Goal: Task Accomplishment & Management: Manage account settings

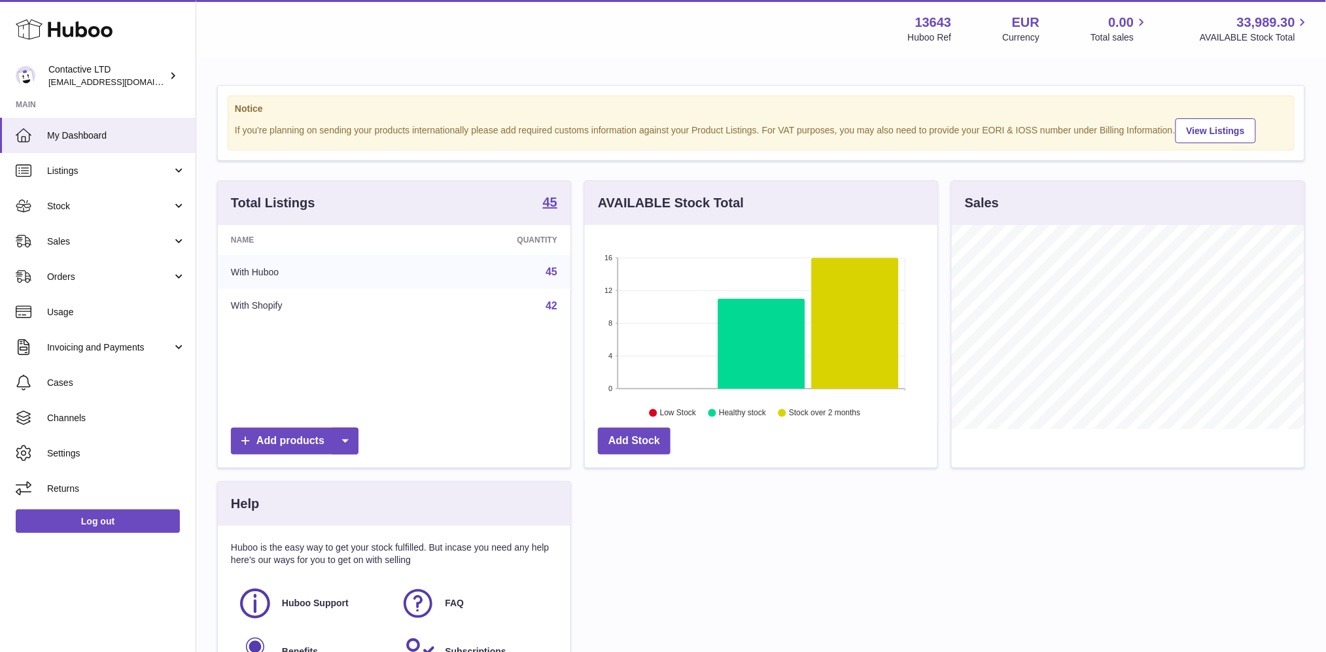
scroll to position [203, 353]
click at [141, 231] on link "Sales" at bounding box center [98, 241] width 196 height 35
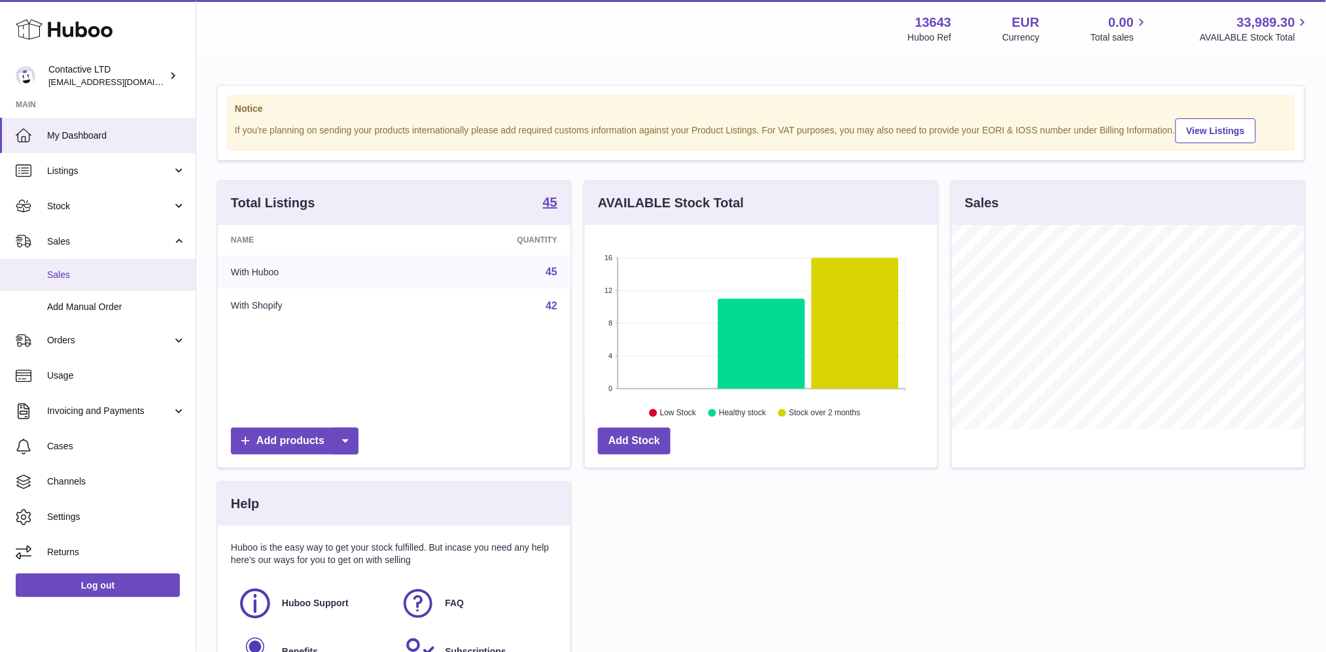
click at [124, 278] on span "Sales" at bounding box center [116, 275] width 139 height 12
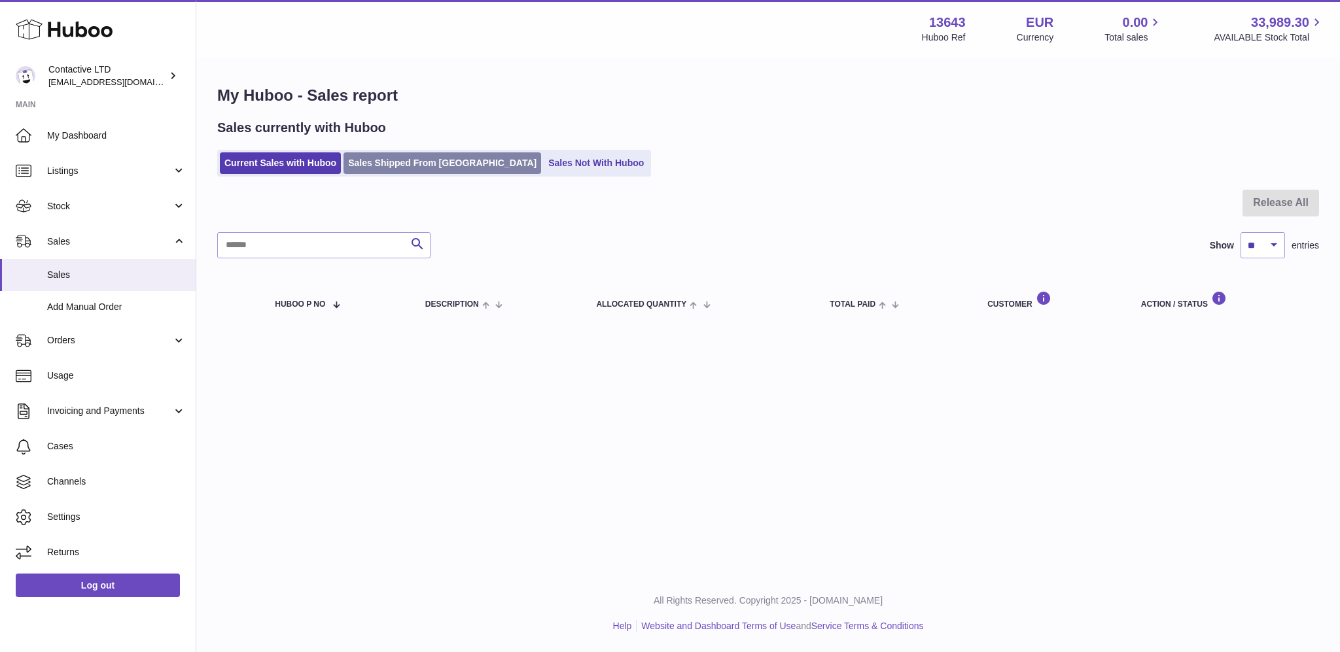
click at [411, 161] on link "Sales Shipped From Huboo" at bounding box center [442, 163] width 198 height 22
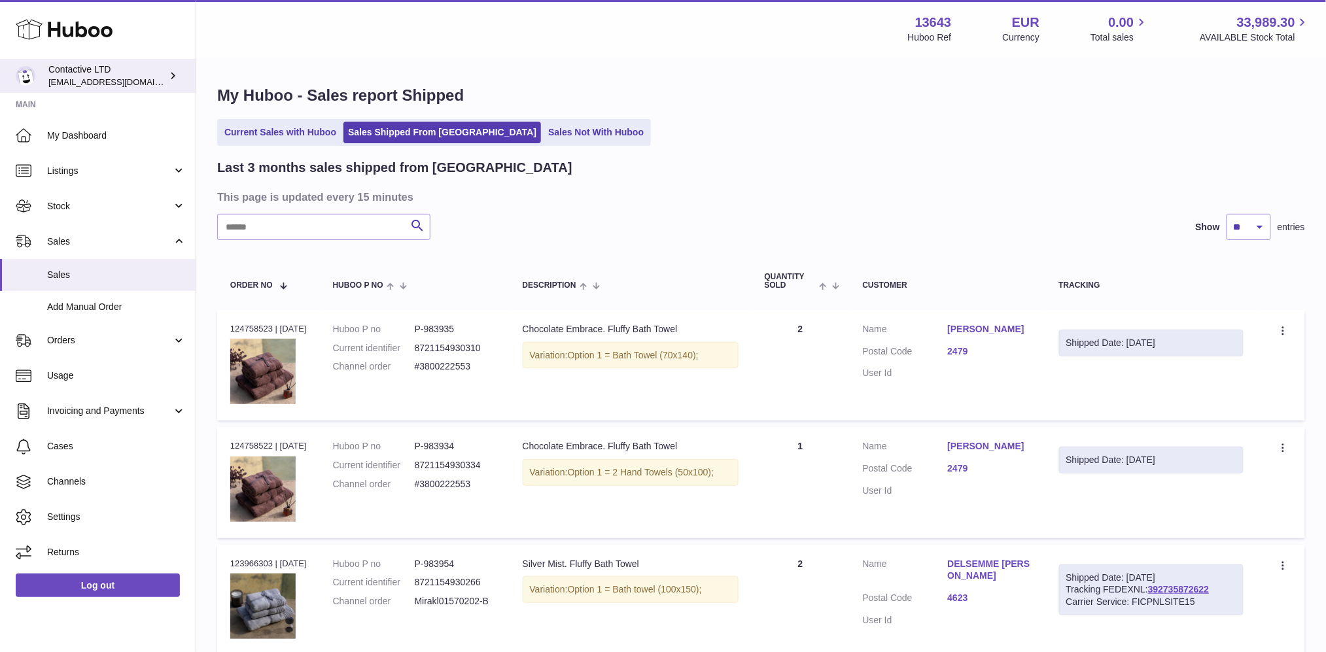
click at [105, 77] on span "[EMAIL_ADDRESS][DOMAIN_NAME]" at bounding box center [120, 82] width 144 height 10
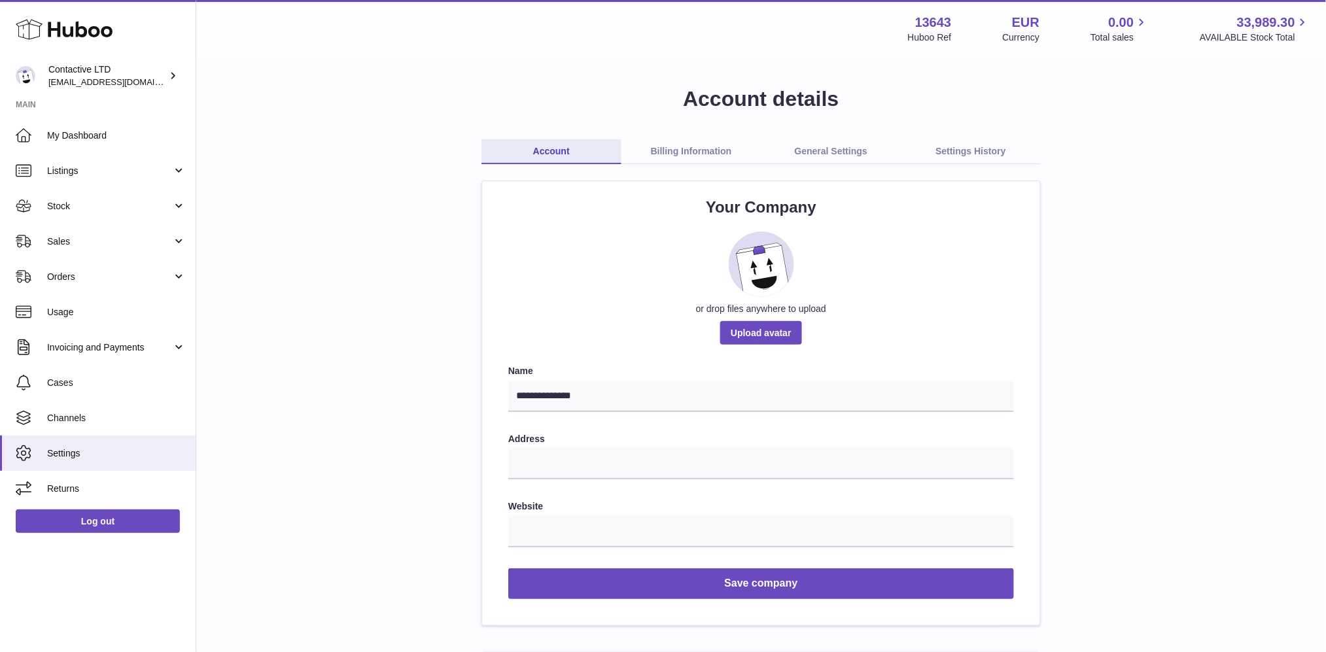
click at [695, 152] on link "Billing Information" at bounding box center [691, 151] width 140 height 25
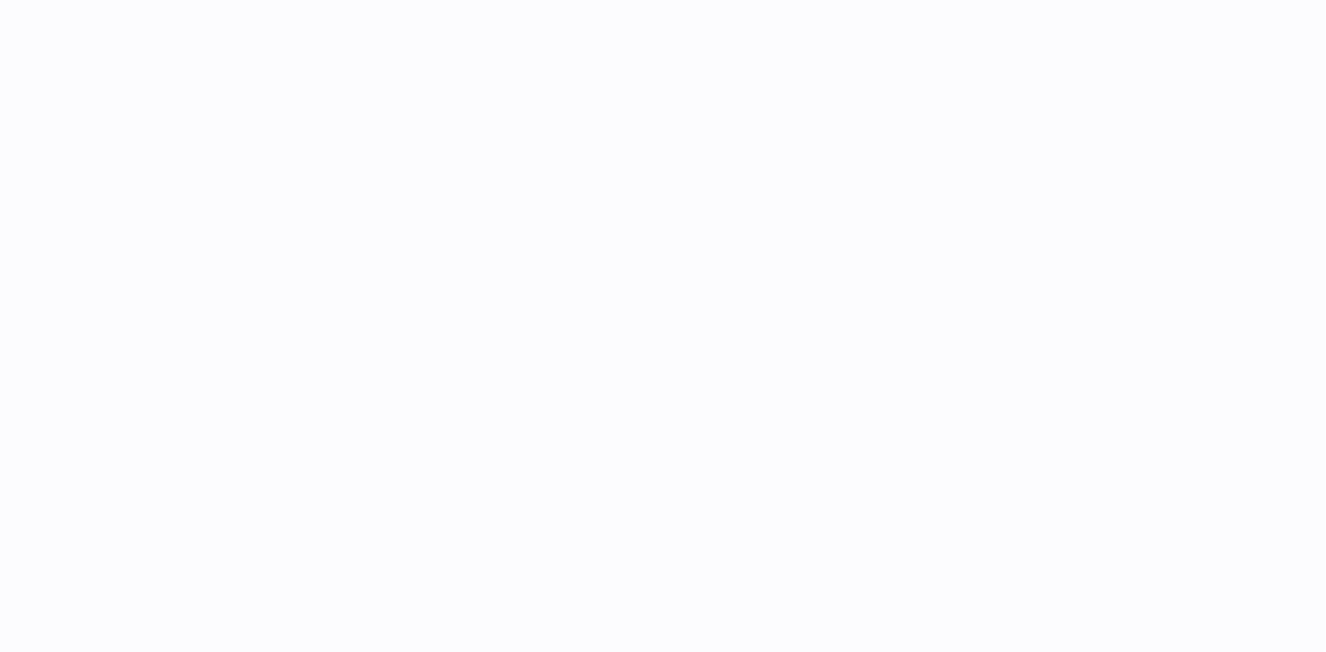
select select "**"
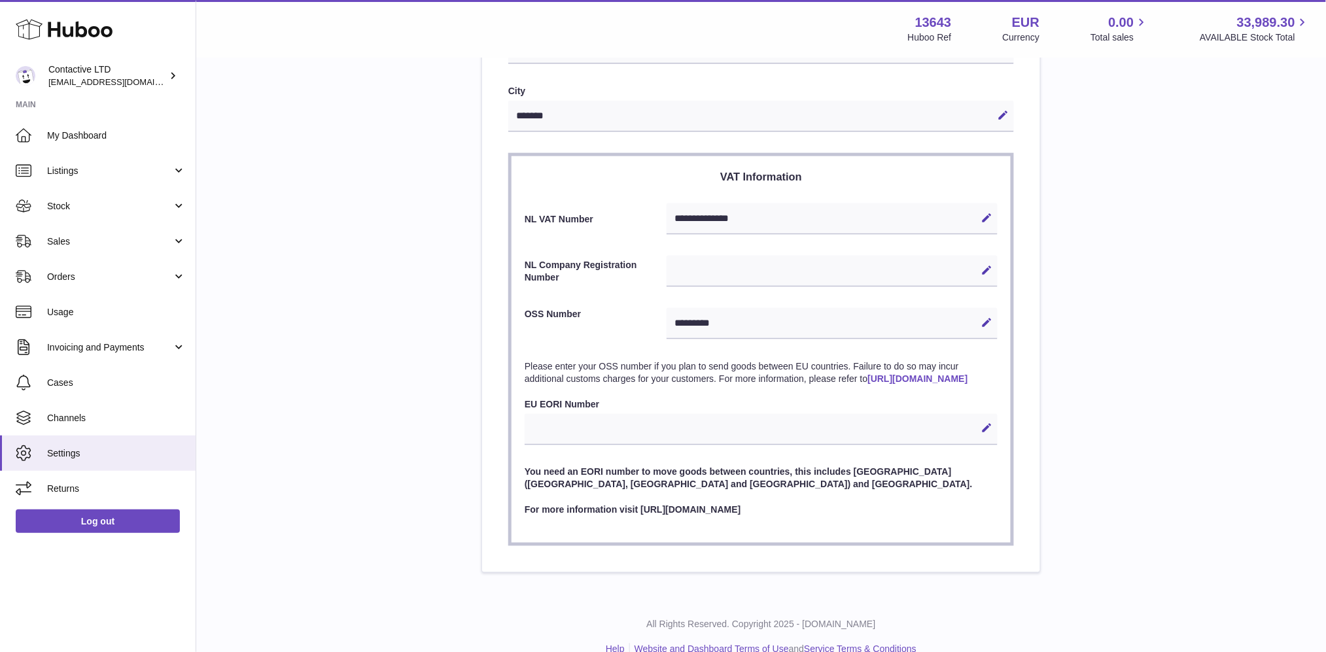
scroll to position [520, 0]
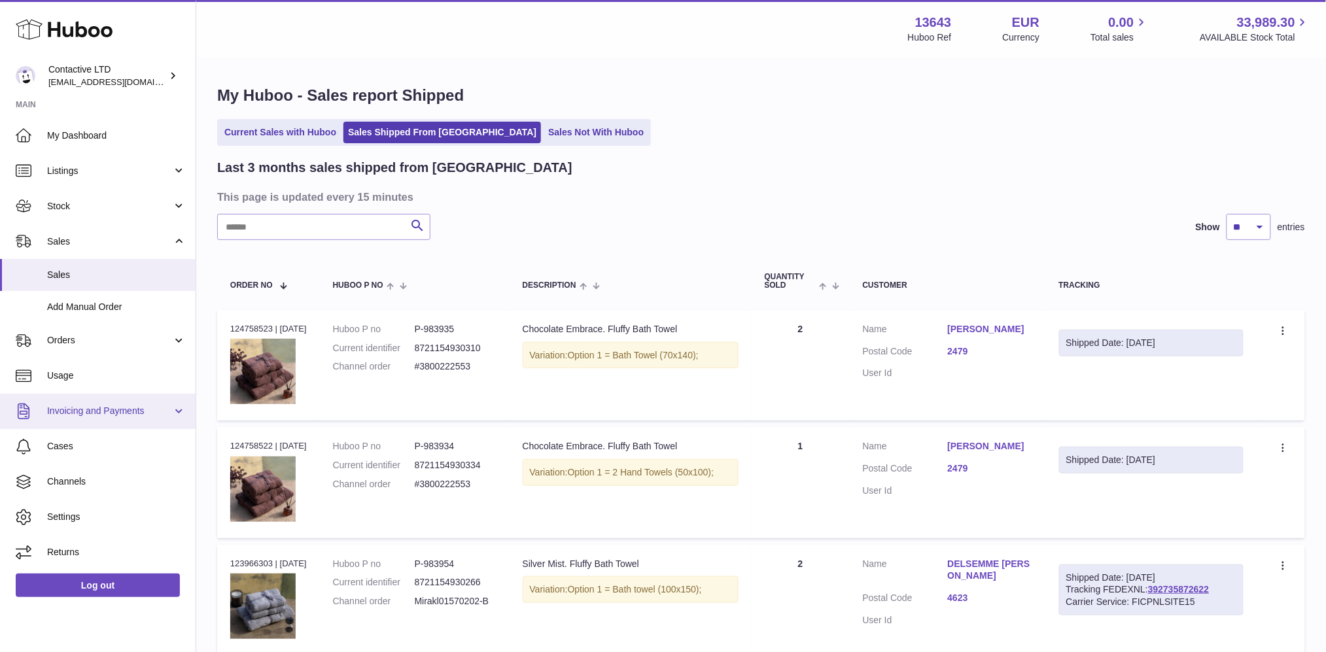
click at [111, 396] on link "Invoicing and Payments" at bounding box center [98, 411] width 196 height 35
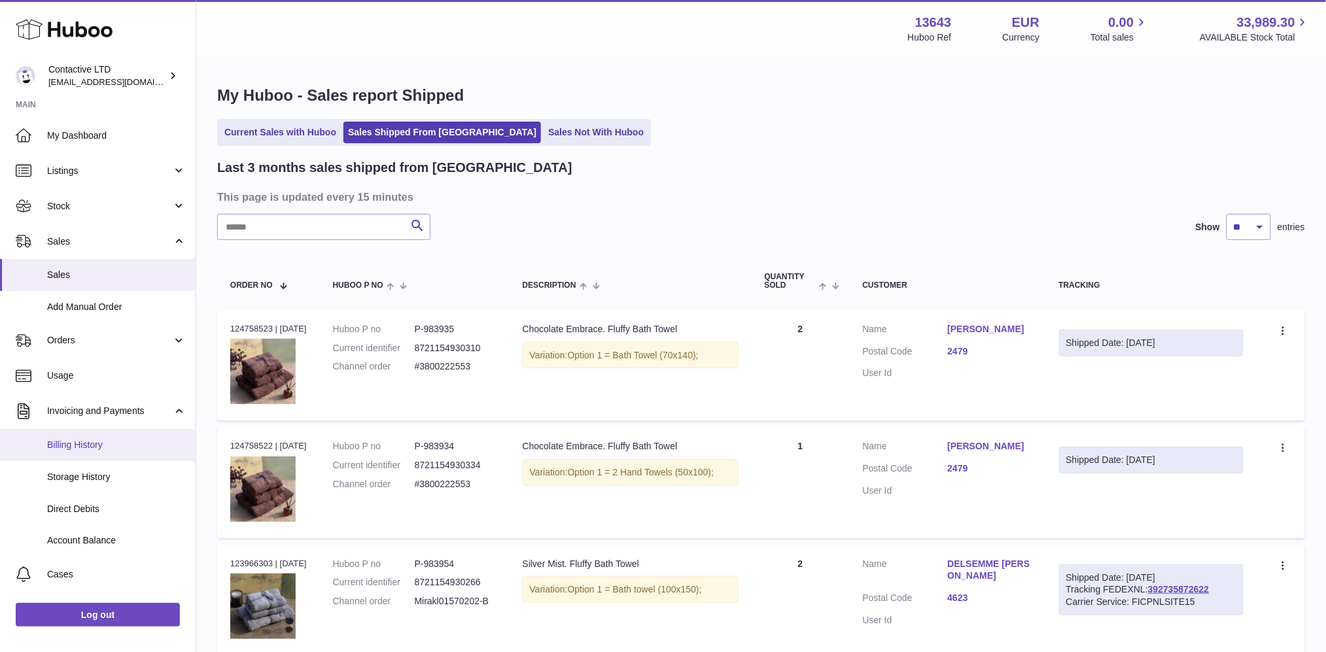
click at [111, 444] on span "Billing History" at bounding box center [116, 445] width 139 height 12
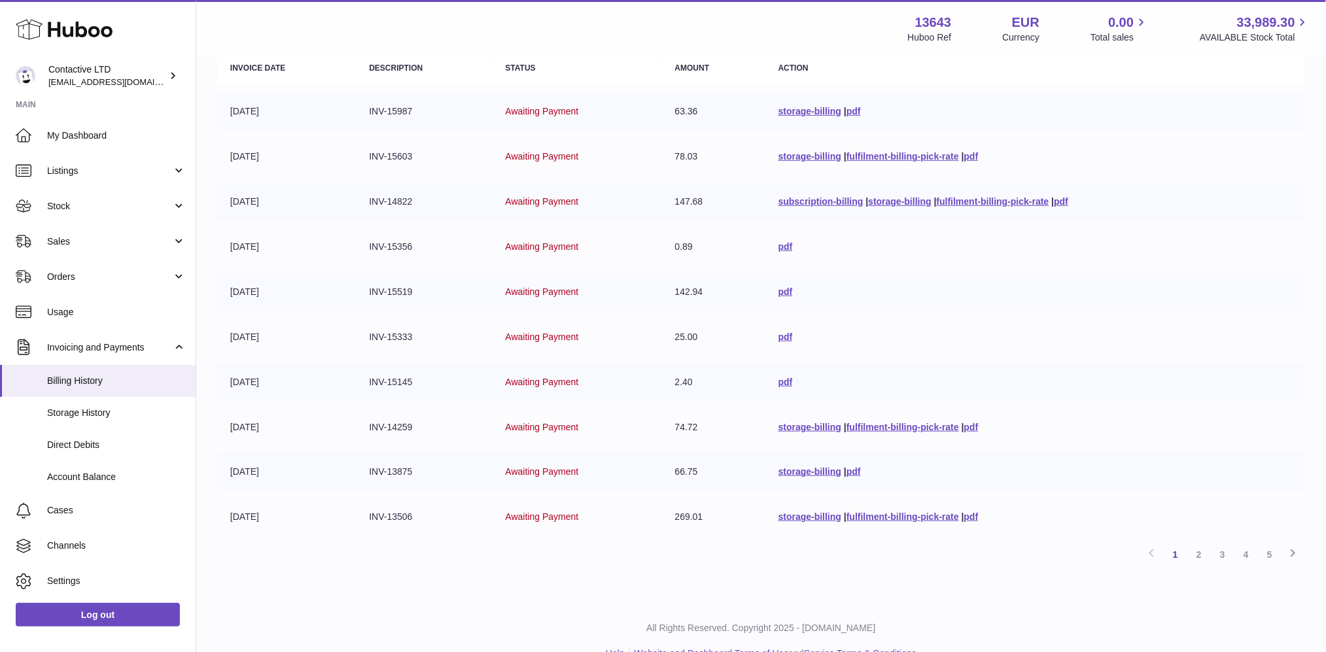
scroll to position [196, 0]
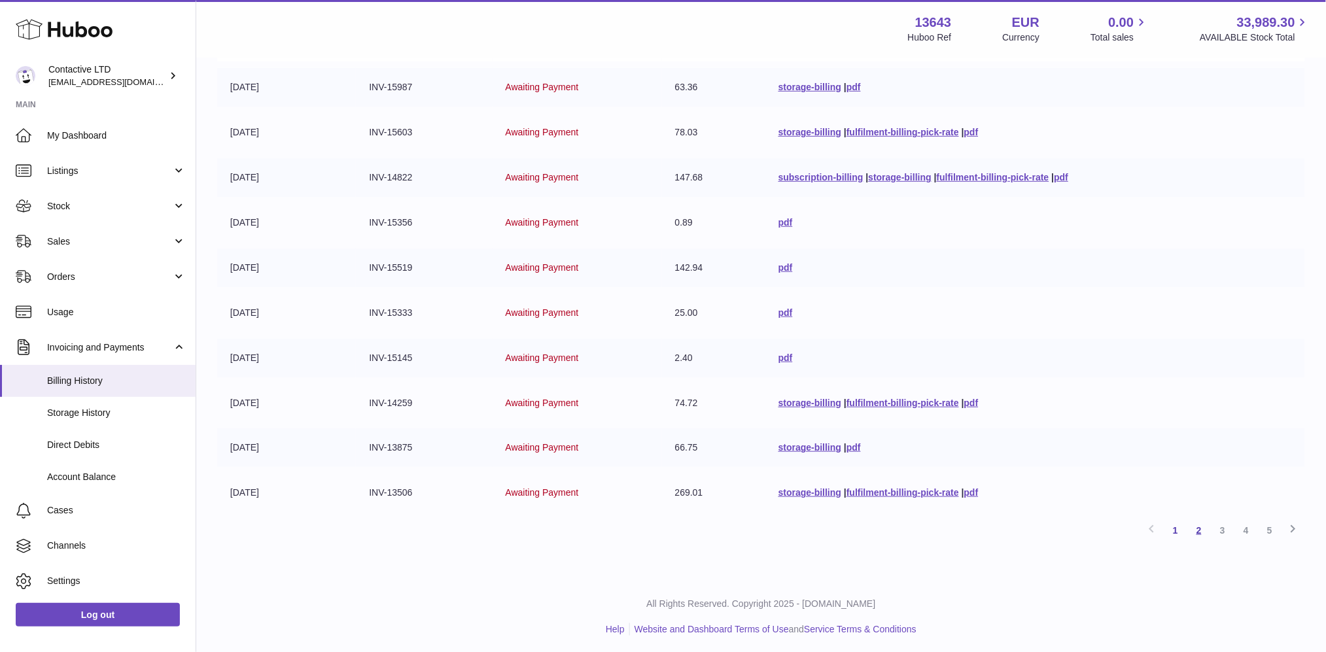
click at [1197, 529] on link "2" at bounding box center [1199, 531] width 24 height 24
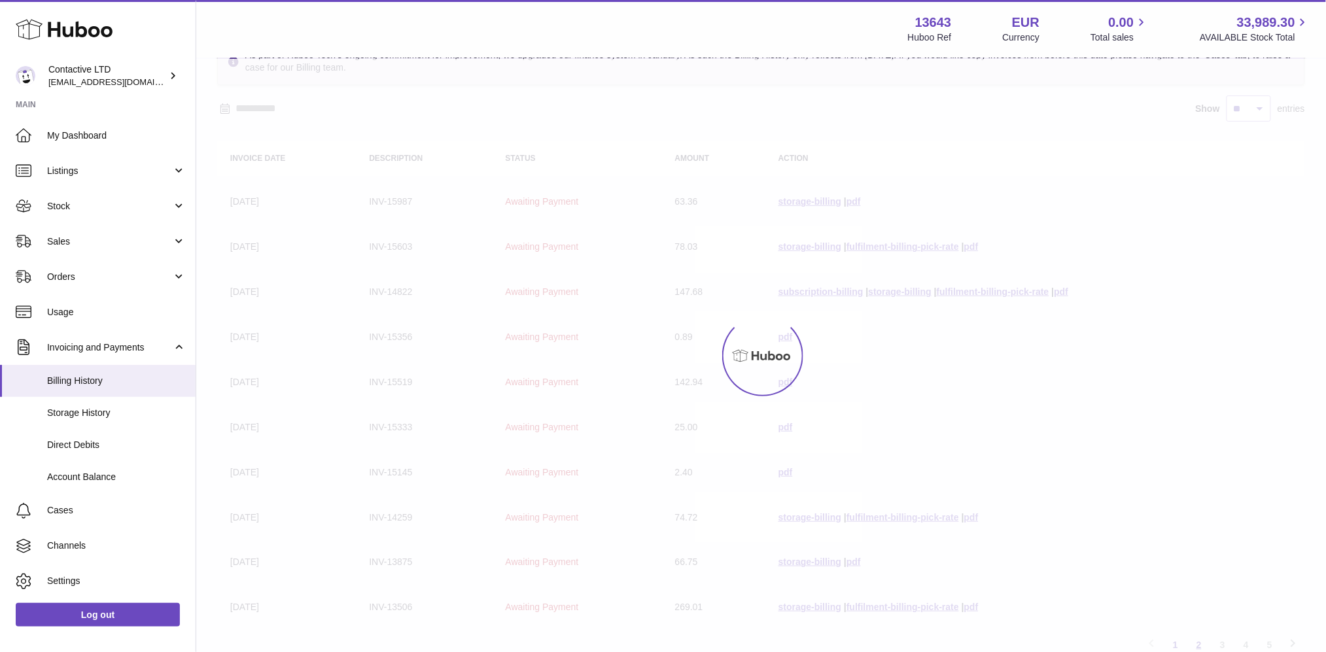
scroll to position [58, 0]
